Goal: Navigation & Orientation: Find specific page/section

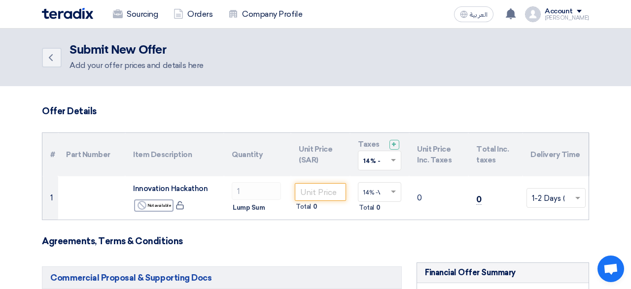
click at [565, 12] on div "Account" at bounding box center [559, 11] width 28 height 8
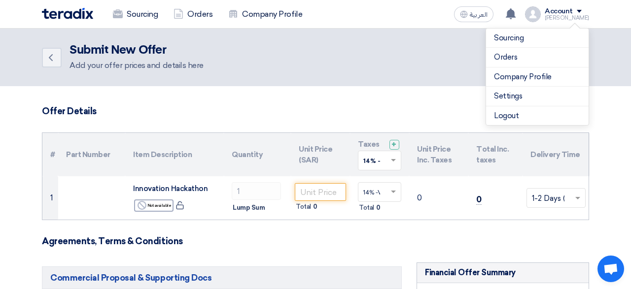
click at [561, 19] on div "[PERSON_NAME]" at bounding box center [567, 17] width 44 height 5
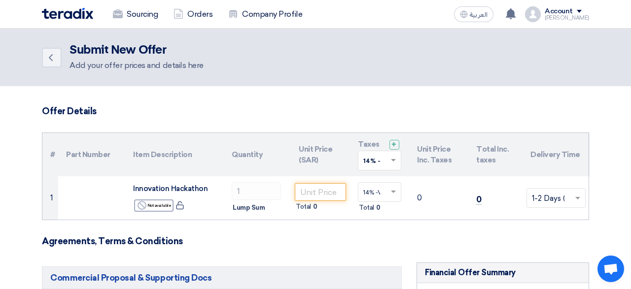
click at [561, 19] on div "[PERSON_NAME]" at bounding box center [567, 17] width 44 height 5
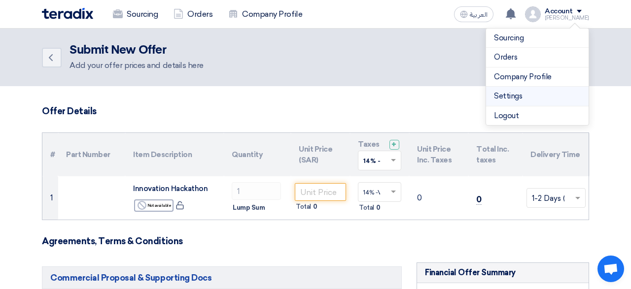
click at [518, 101] on li "Settings" at bounding box center [537, 97] width 103 height 20
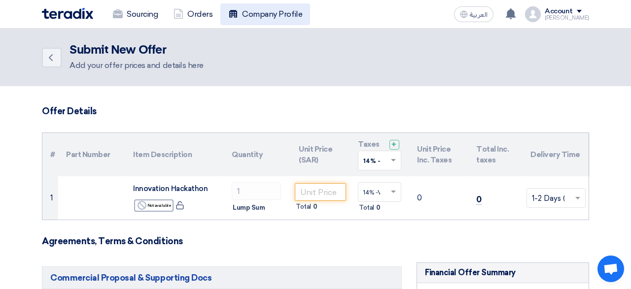
click at [262, 15] on link "Company Profile" at bounding box center [265, 14] width 90 height 22
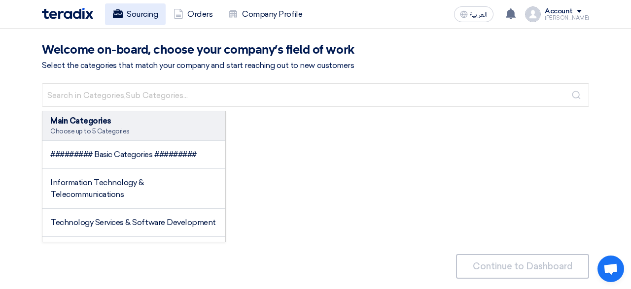
click at [144, 23] on link "Sourcing" at bounding box center [135, 14] width 61 height 22
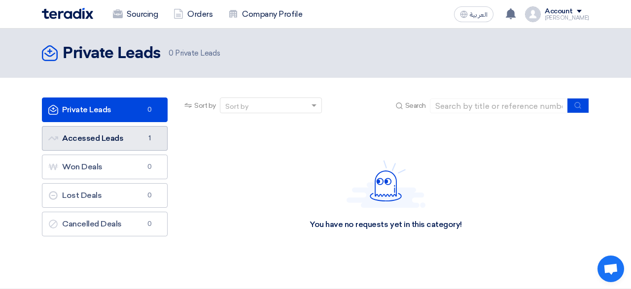
click at [105, 143] on link "Accessed Leads Accessed Leads 1" at bounding box center [105, 138] width 126 height 25
